Goal: Find specific page/section: Find specific page/section

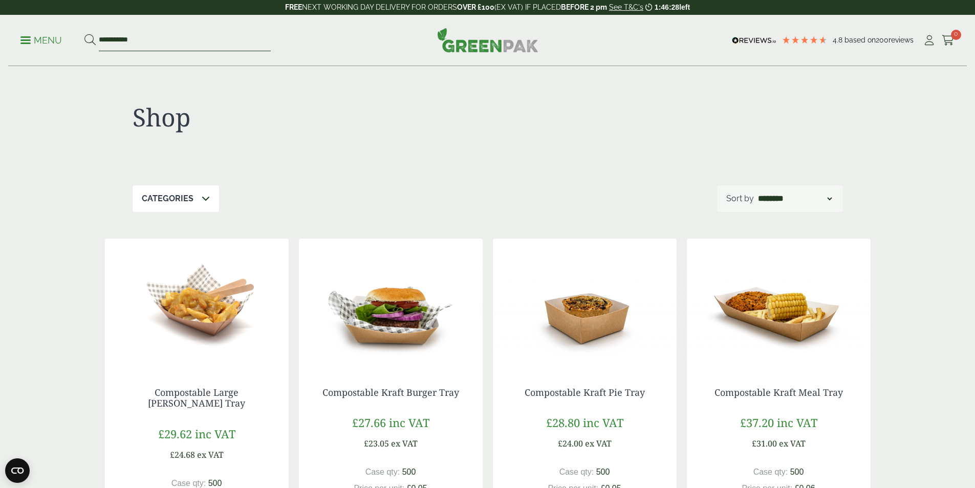
click at [185, 43] on input "**********" at bounding box center [185, 40] width 172 height 21
type input "*"
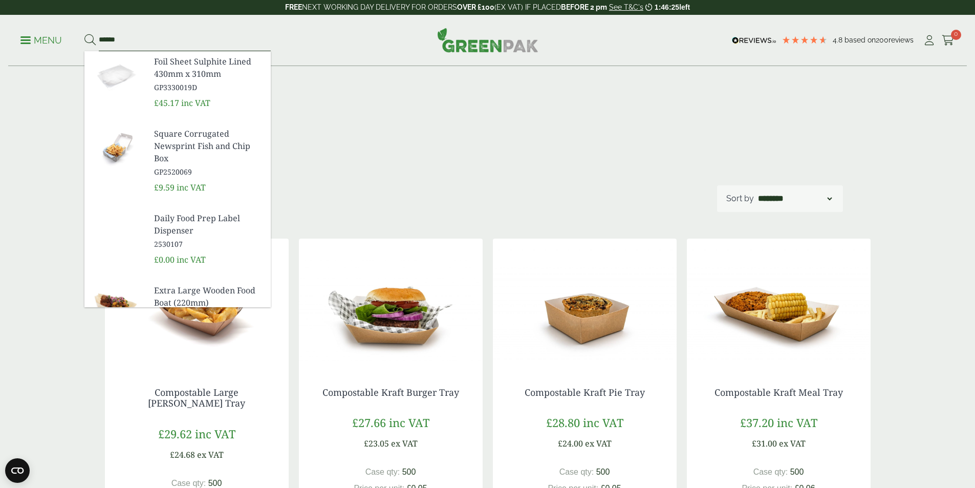
type input "******"
click at [84, 34] on button at bounding box center [89, 40] width 11 height 13
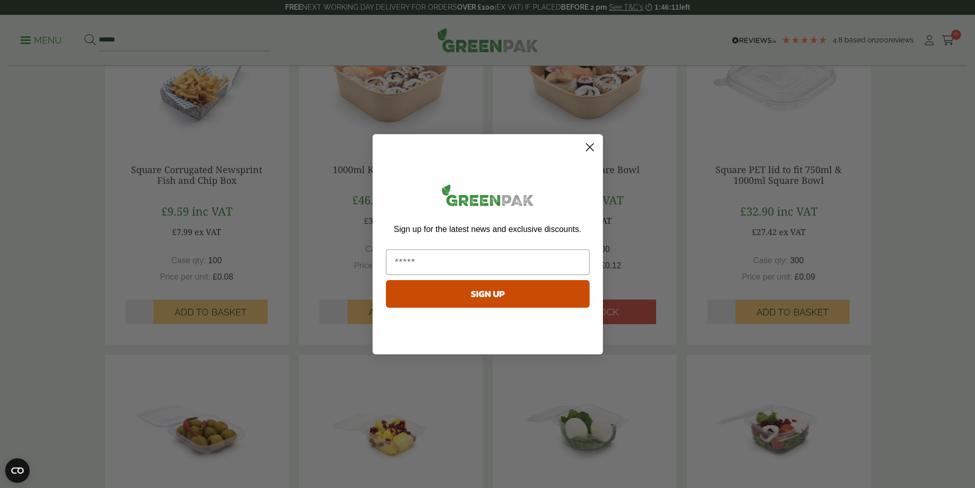
scroll to position [153, 0]
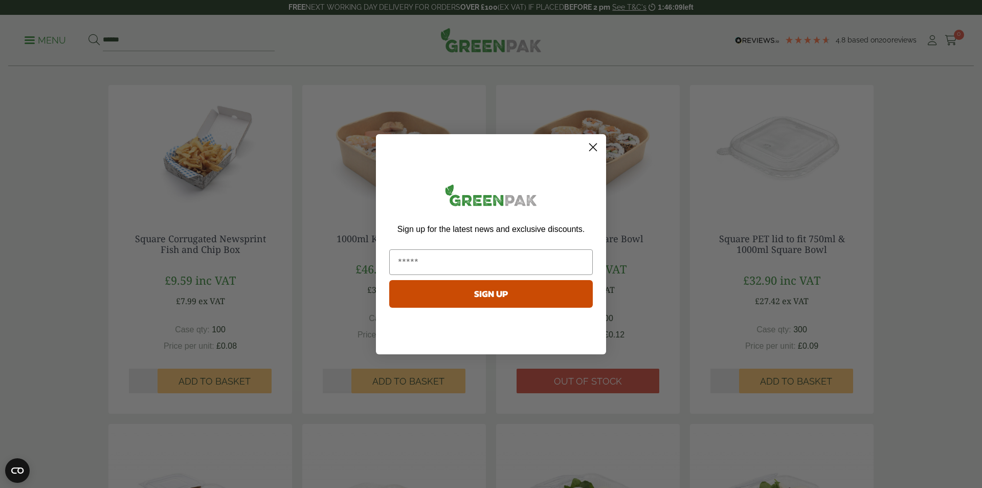
click at [596, 147] on circle "Close dialog" at bounding box center [593, 146] width 17 height 17
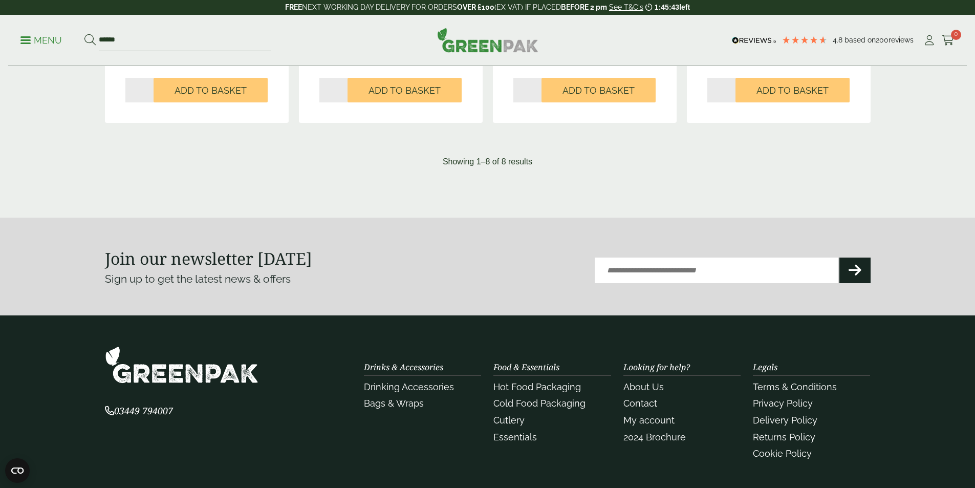
scroll to position [885, 0]
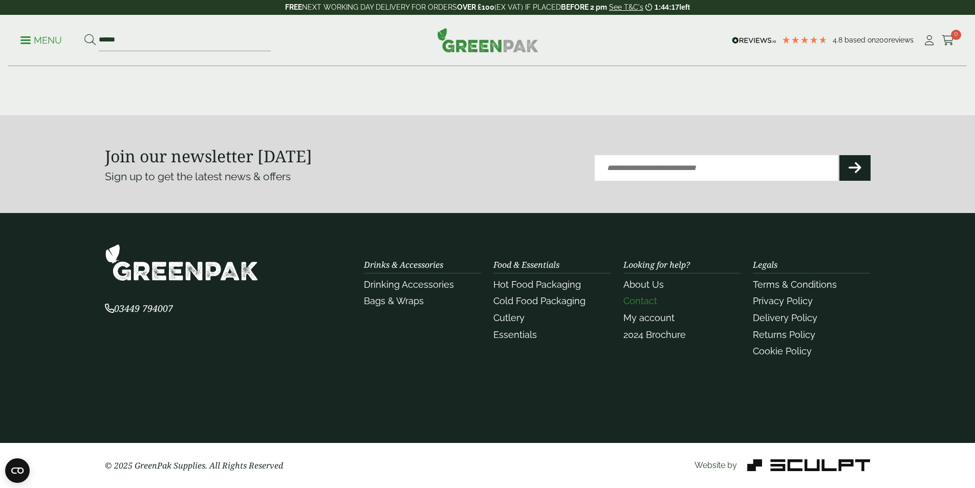
click at [647, 298] on link "Contact" at bounding box center [640, 300] width 34 height 11
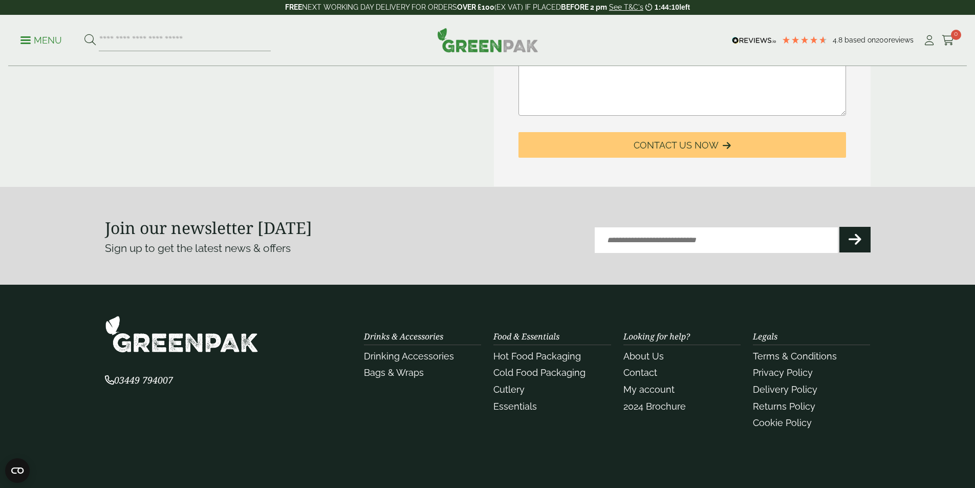
scroll to position [511, 0]
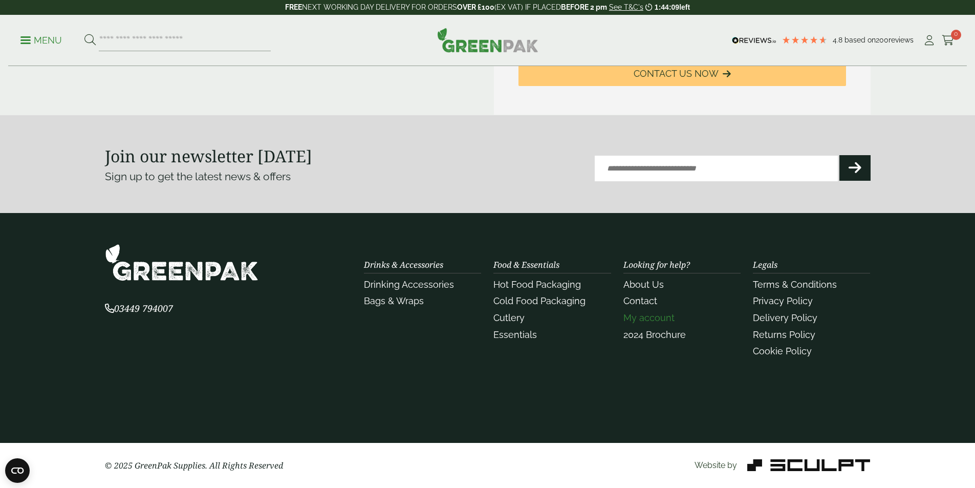
click at [654, 318] on link "My account" at bounding box center [648, 317] width 51 height 11
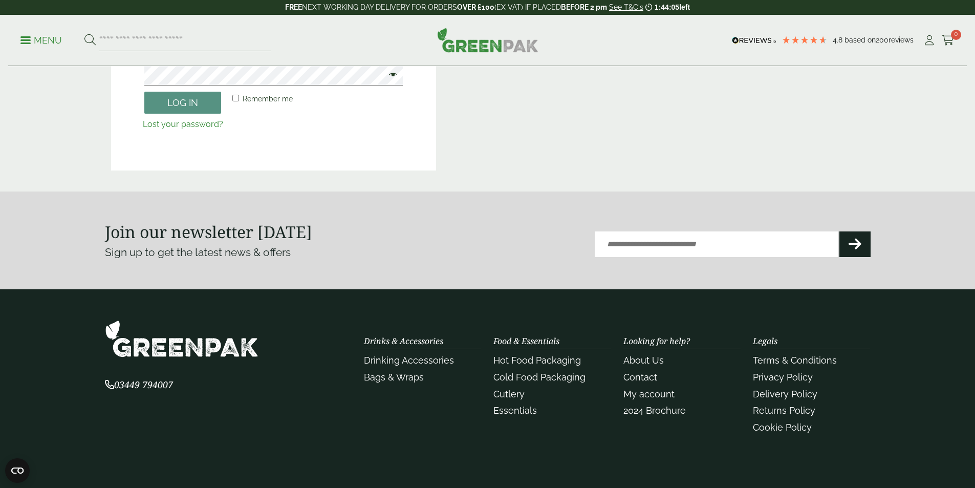
scroll to position [295, 0]
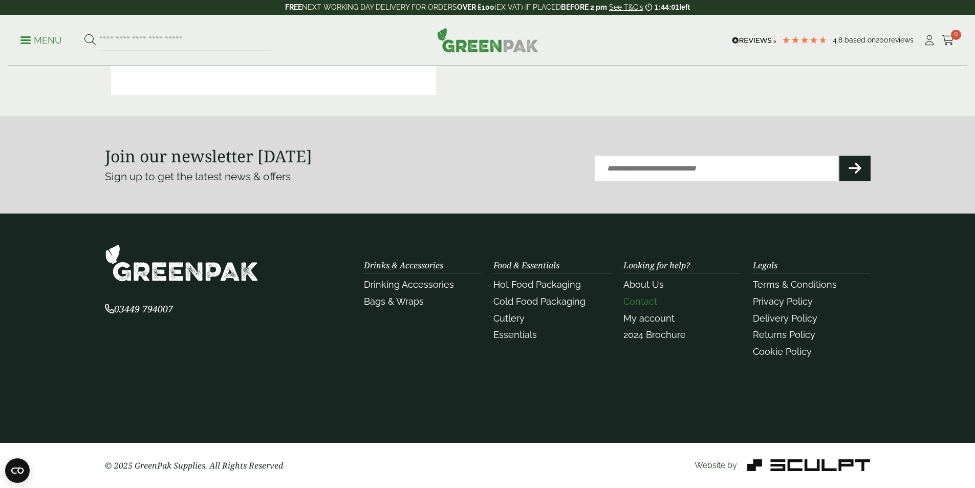
click at [648, 298] on link "Contact" at bounding box center [640, 301] width 34 height 11
